Goal: Task Accomplishment & Management: Complete application form

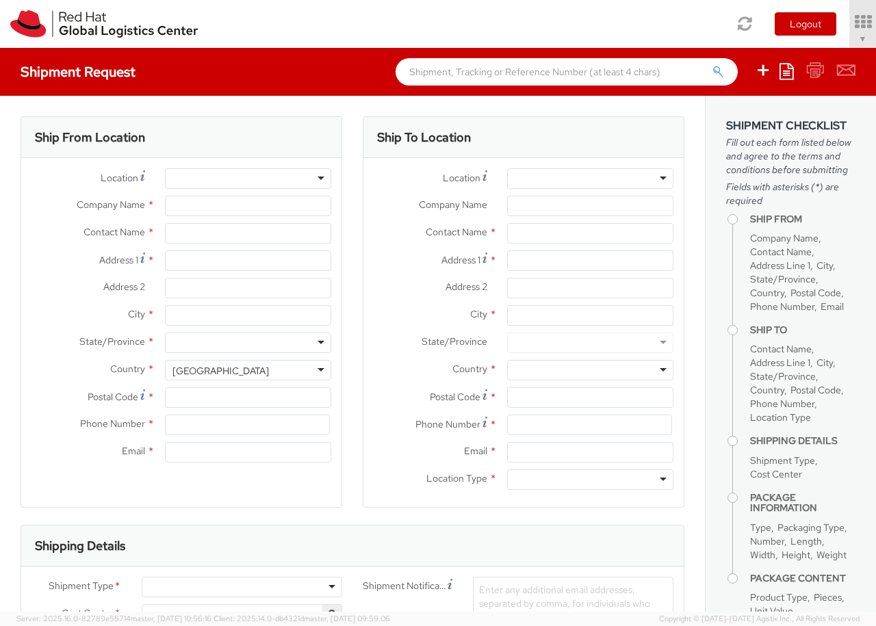
select select "850"
select select
type input "Red Hat Czech s.r.o."
type input "[PERSON_NAME]"
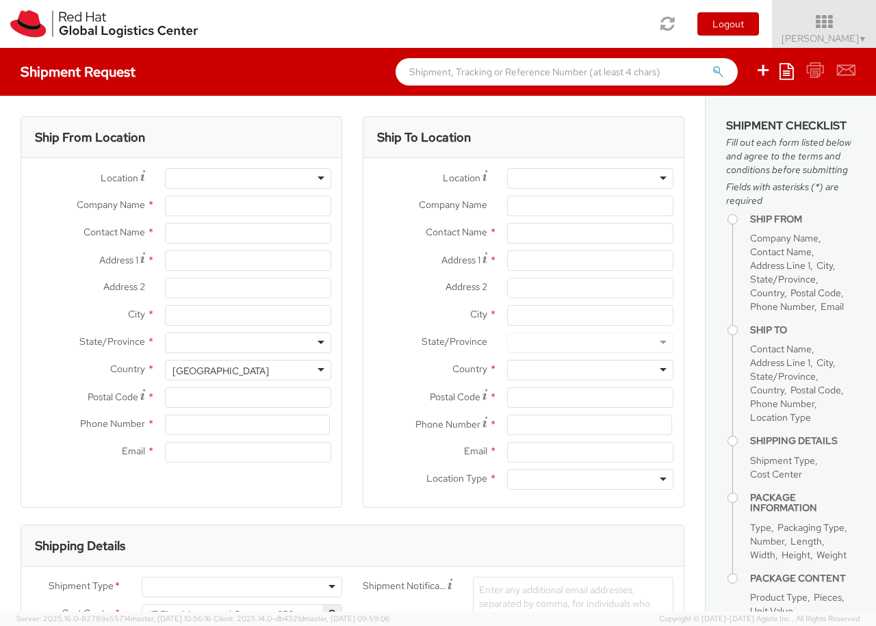
type input "Purkynova 647/111"
type input "[GEOGRAPHIC_DATA]"
type input "621 00"
type input "420 532 294 555"
type input "[EMAIL_ADDRESS][DOMAIN_NAME]"
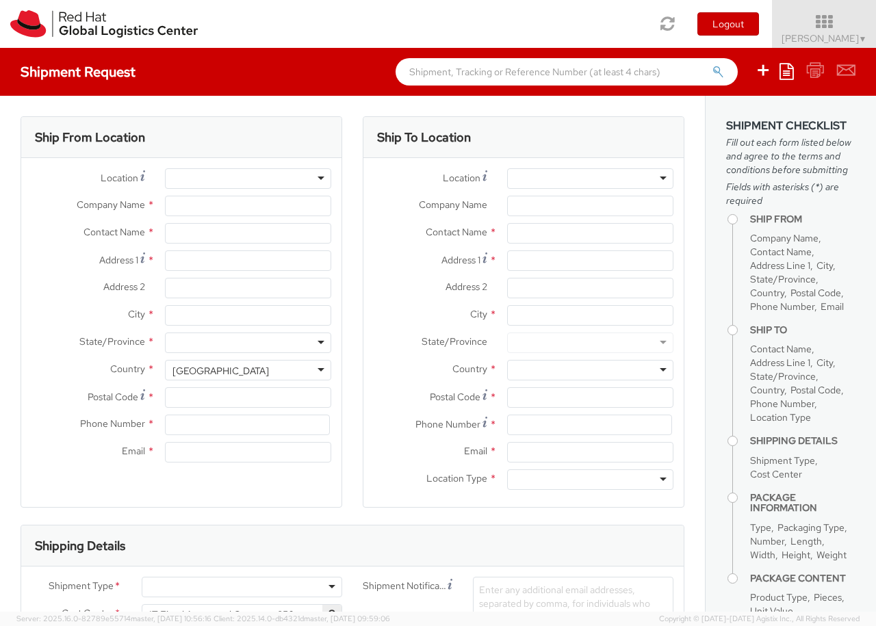
select select "CM"
select select "KGS"
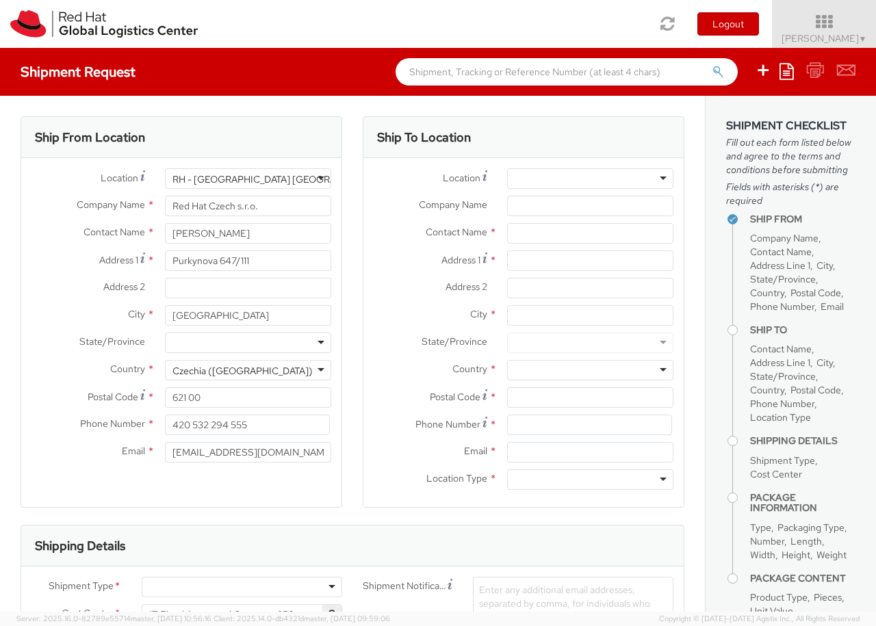
click at [248, 179] on div "RH - [GEOGRAPHIC_DATA] [GEOGRAPHIC_DATA] - B" at bounding box center [287, 179] width 231 height 14
type input "RH - Raanana"
type input "Red Hat Israel Ltd."
type input "[STREET_ADDRESS]"
type input "15th floor"
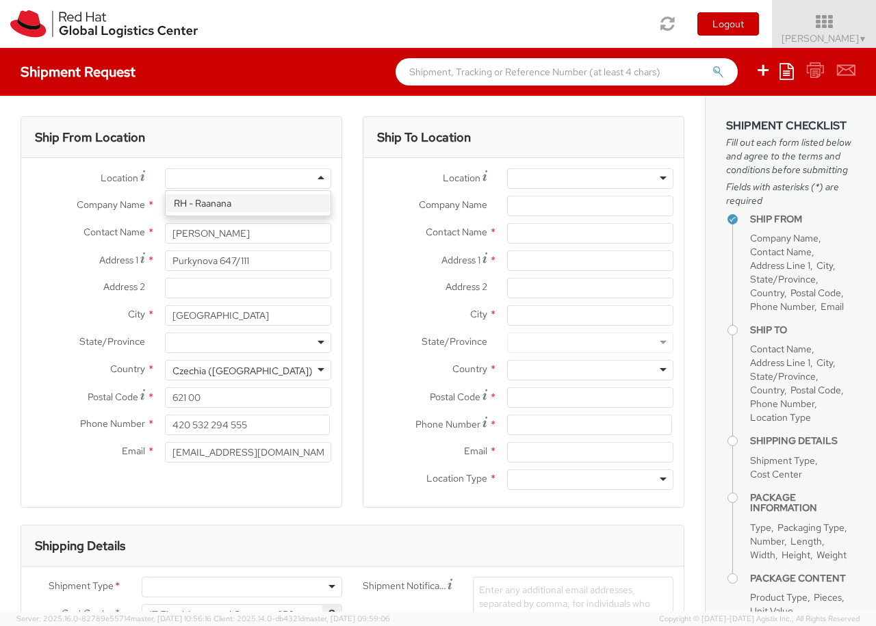
type input "RA'ANANA"
type input "4321545"
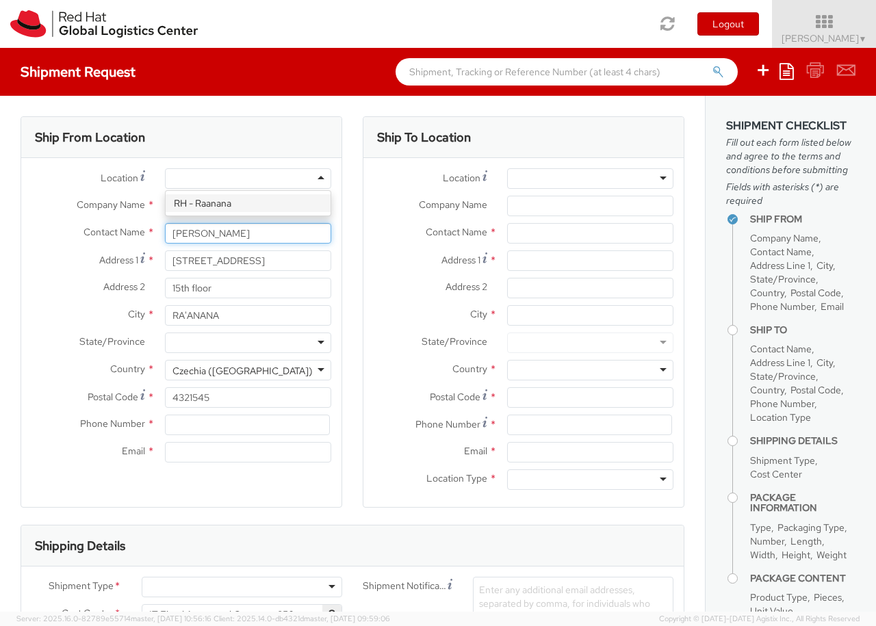
type input "[PERSON_NAME]"
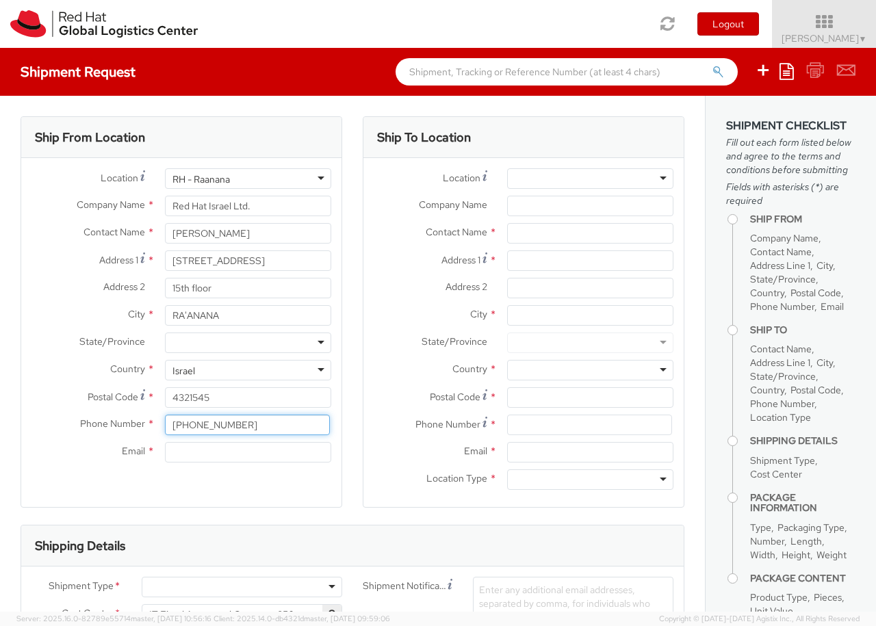
type input "[PHONE_NUMBER]"
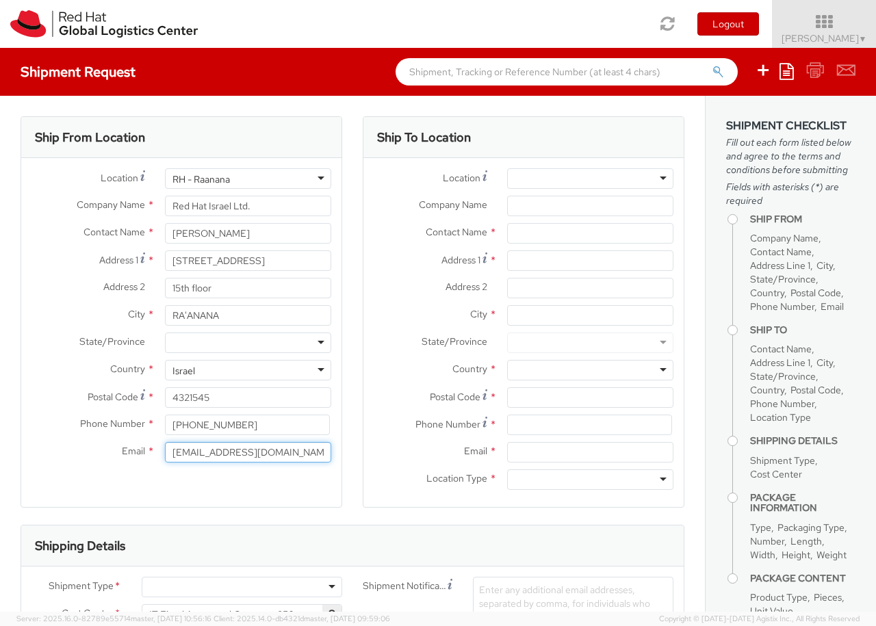
type input "[EMAIL_ADDRESS][DOMAIN_NAME]"
